Goal: Task Accomplishment & Management: Complete application form

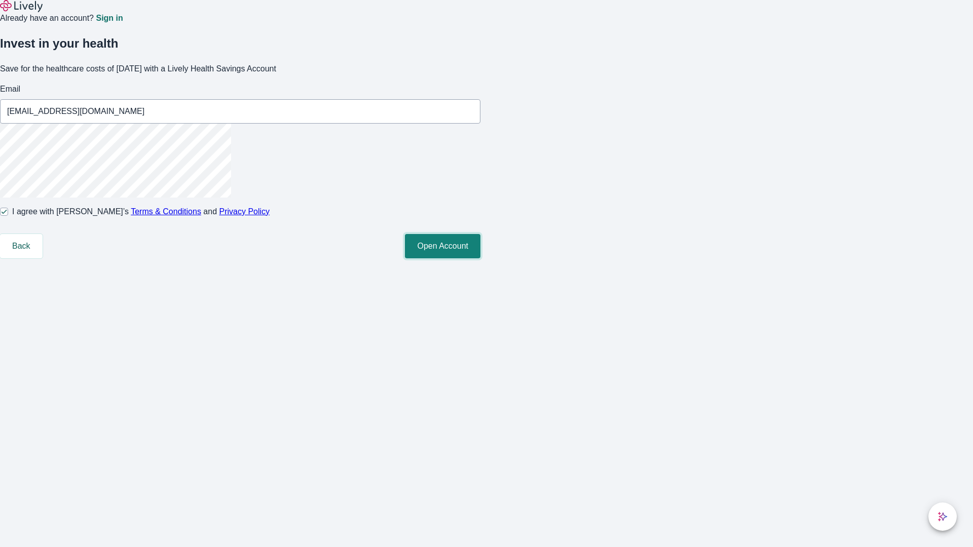
click at [481, 259] on button "Open Account" at bounding box center [443, 246] width 76 height 24
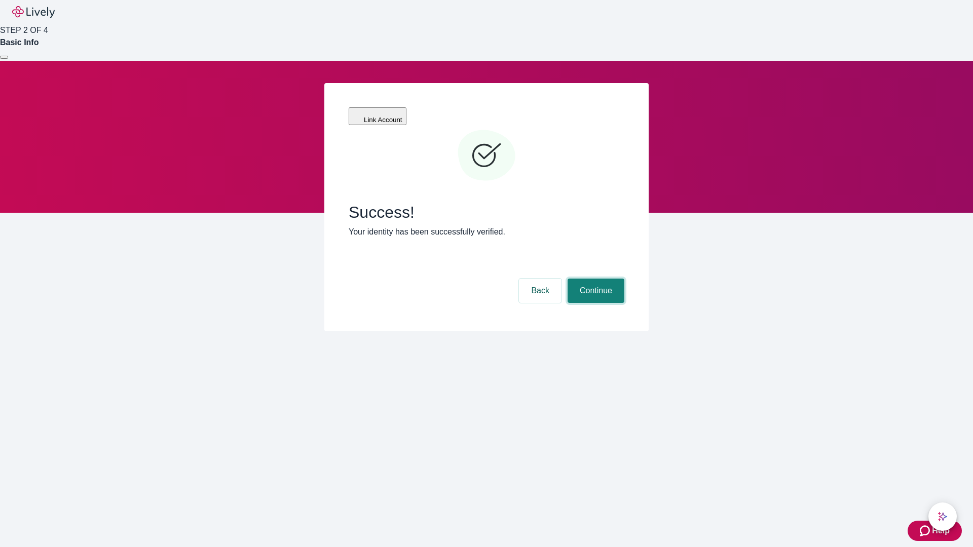
click at [595, 279] on button "Continue" at bounding box center [596, 291] width 57 height 24
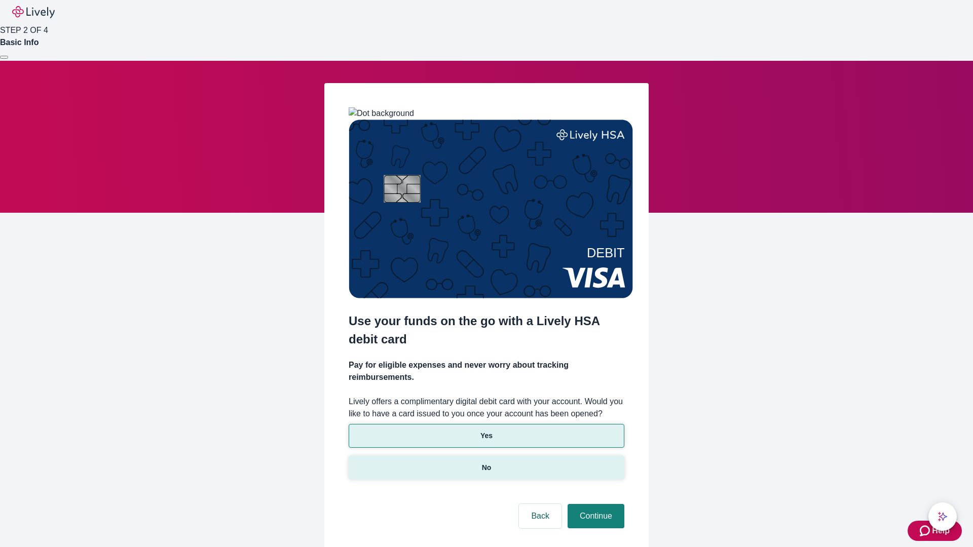
click at [486, 463] on p "No" at bounding box center [487, 468] width 10 height 11
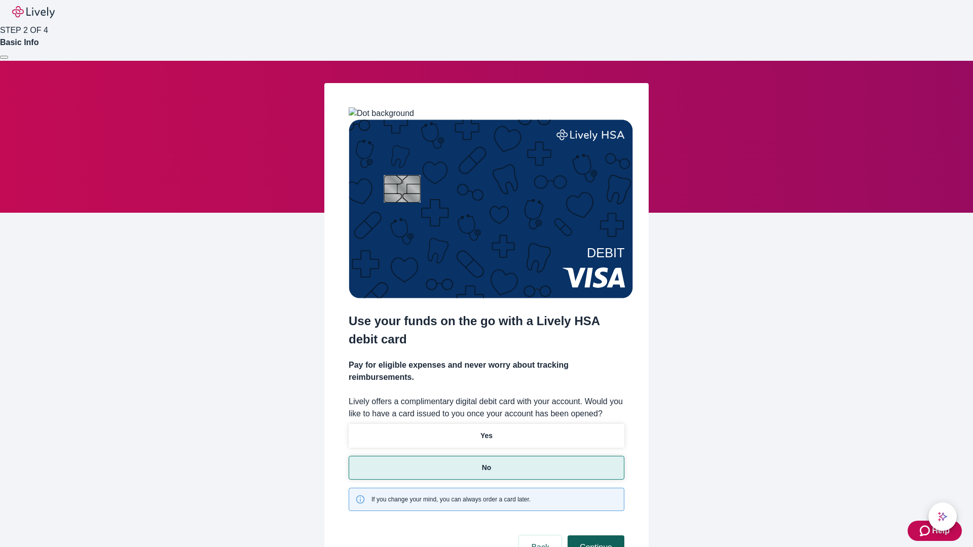
click at [595, 536] on button "Continue" at bounding box center [596, 548] width 57 height 24
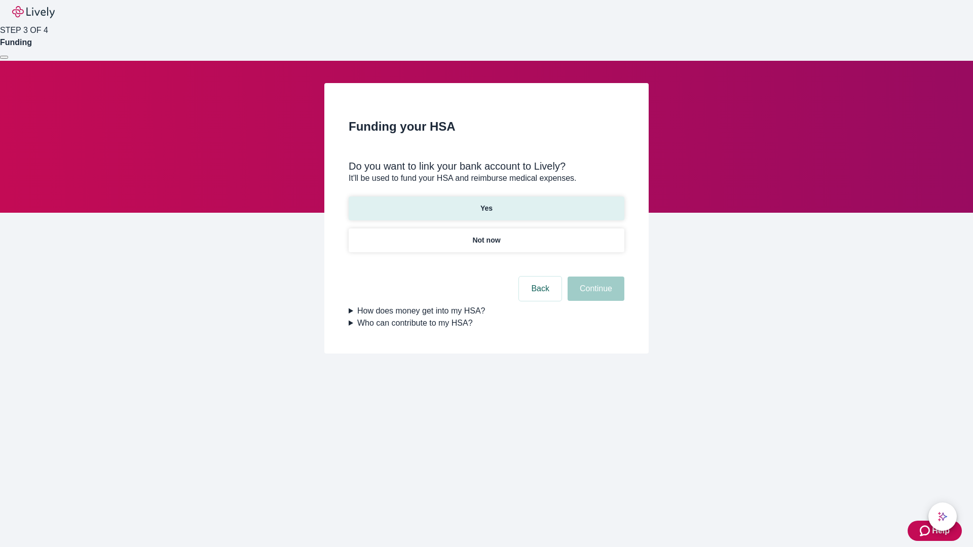
click at [486, 203] on p "Yes" at bounding box center [487, 208] width 12 height 11
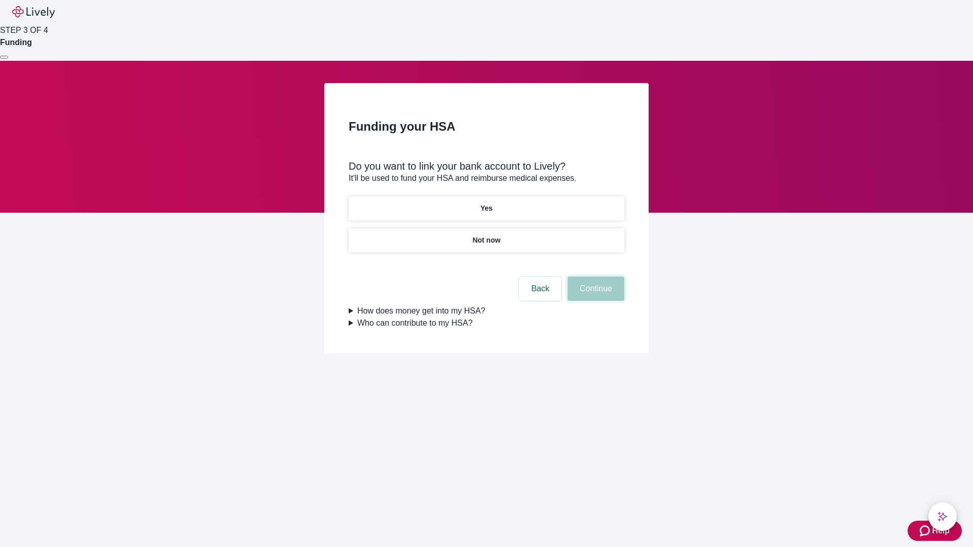
click at [595, 277] on button "Continue" at bounding box center [596, 289] width 57 height 24
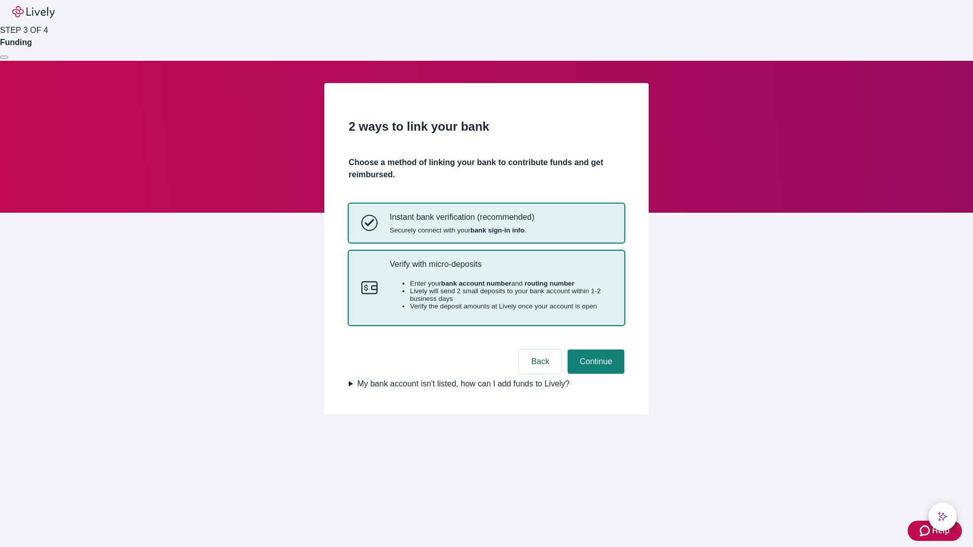
click at [500, 269] on p "Verify with micro-deposits" at bounding box center [501, 265] width 222 height 10
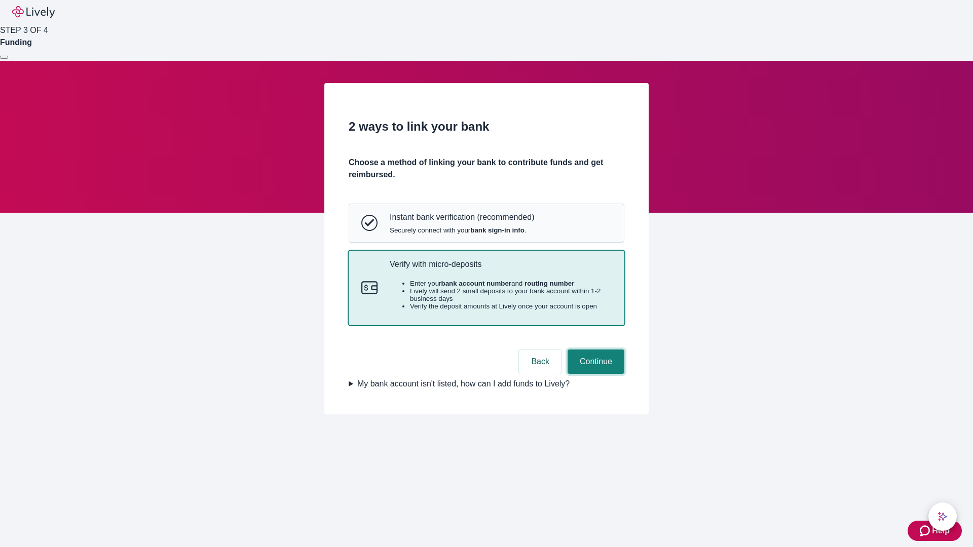
click at [595, 374] on button "Continue" at bounding box center [596, 362] width 57 height 24
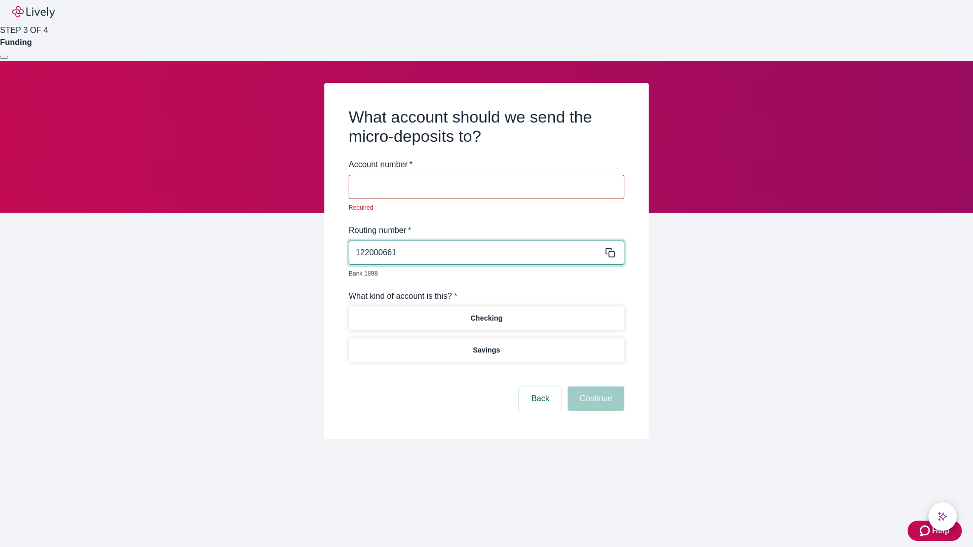
type input "122000661"
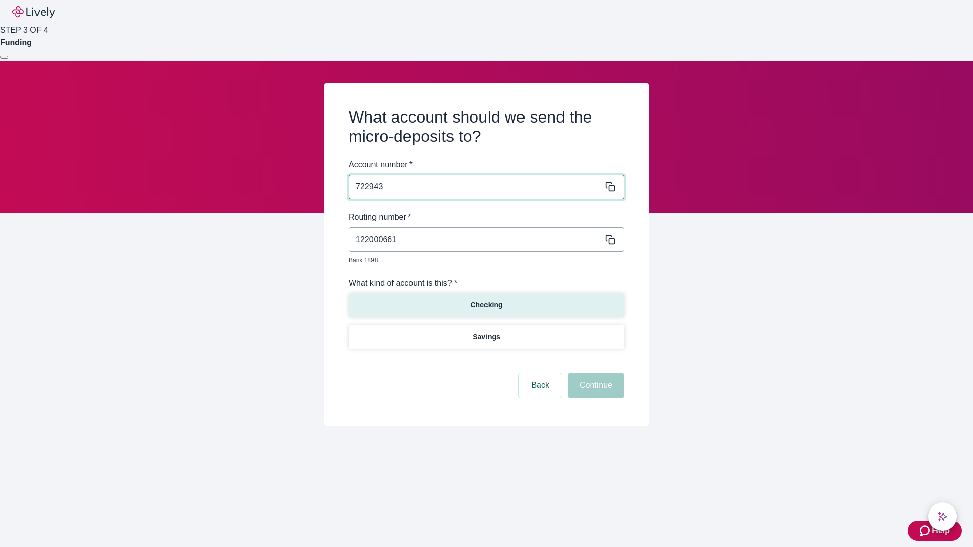
type input "722943"
click at [486, 300] on p "Checking" at bounding box center [486, 305] width 32 height 11
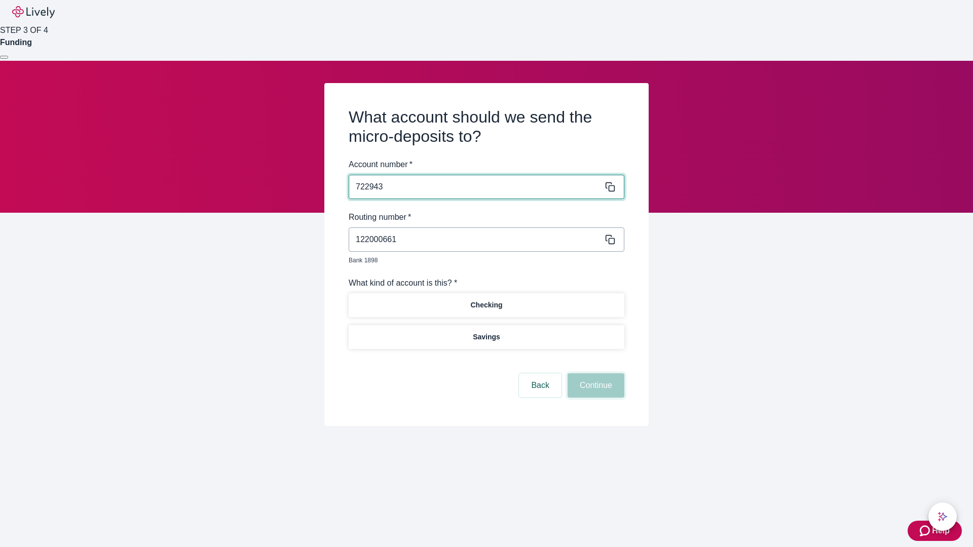
click at [595, 374] on button "Continue" at bounding box center [596, 386] width 57 height 24
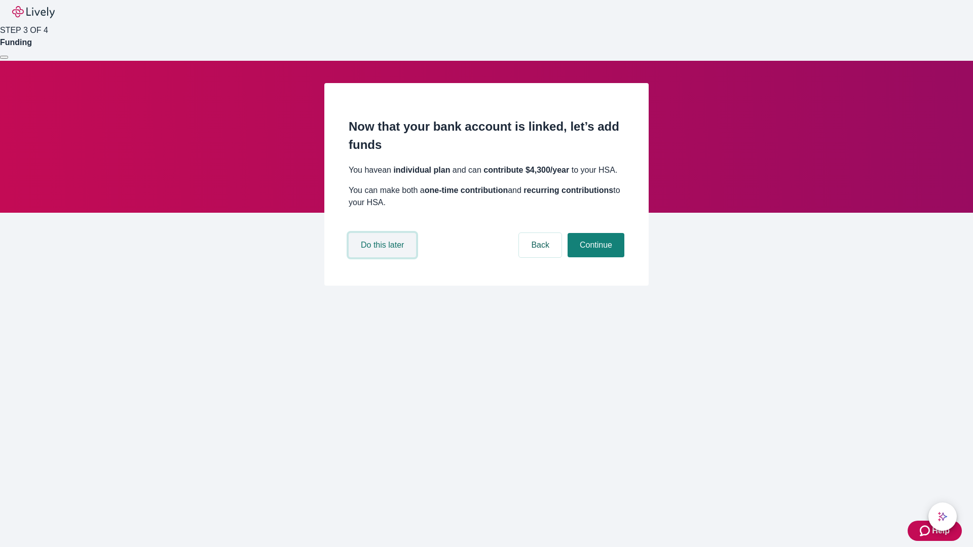
click at [384, 257] on button "Do this later" at bounding box center [382, 245] width 67 height 24
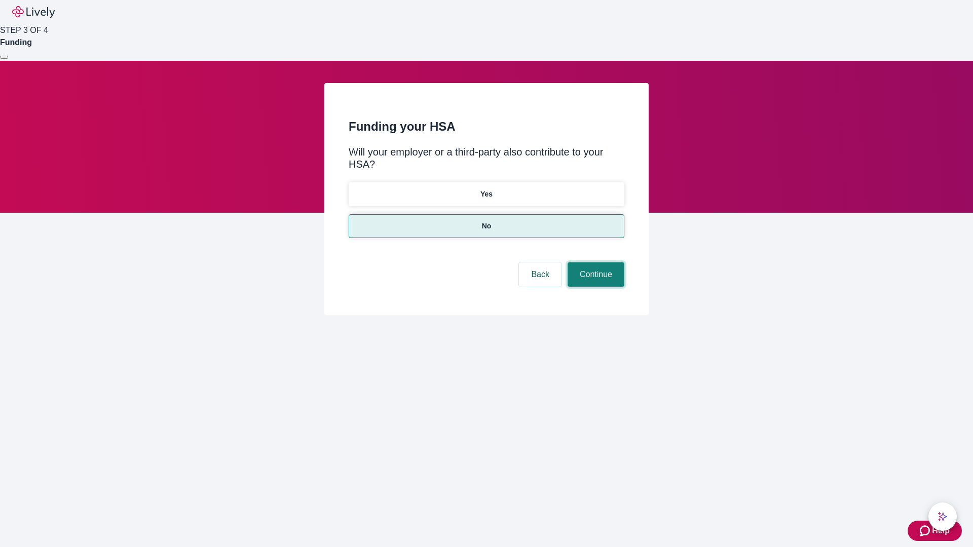
click at [595, 263] on button "Continue" at bounding box center [596, 275] width 57 height 24
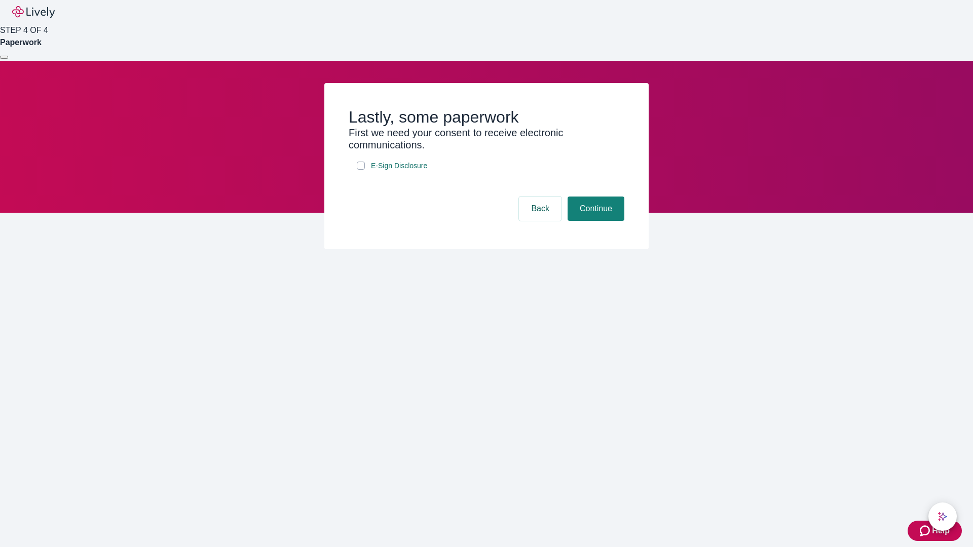
click at [361, 170] on input "E-Sign Disclosure" at bounding box center [361, 166] width 8 height 8
checkbox input "true"
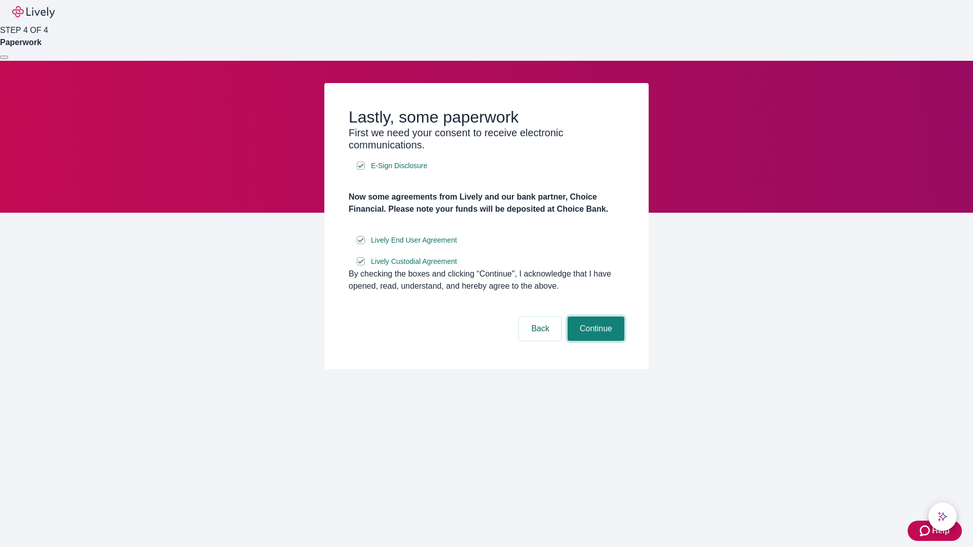
click at [595, 341] on button "Continue" at bounding box center [596, 329] width 57 height 24
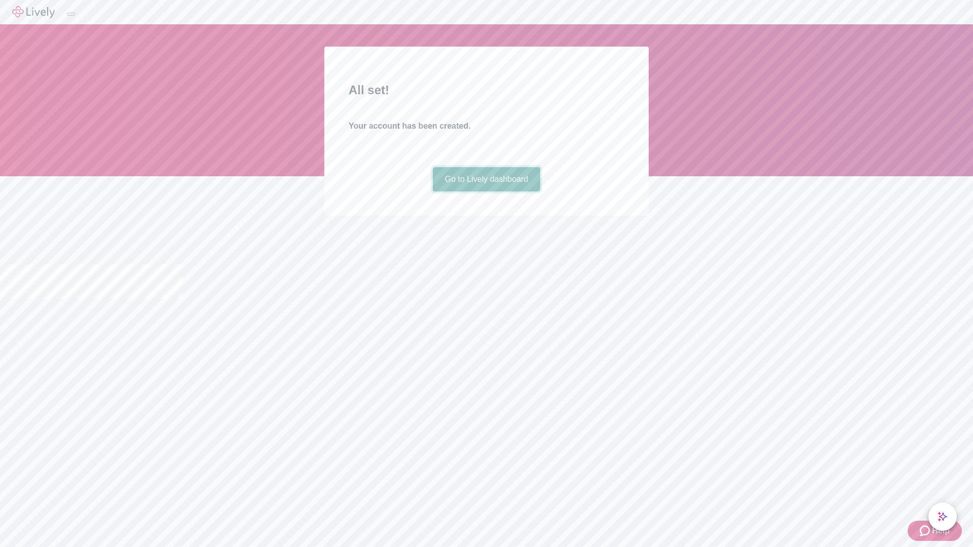
click at [486, 192] on link "Go to Lively dashboard" at bounding box center [487, 179] width 108 height 24
